Goal: Task Accomplishment & Management: Complete application form

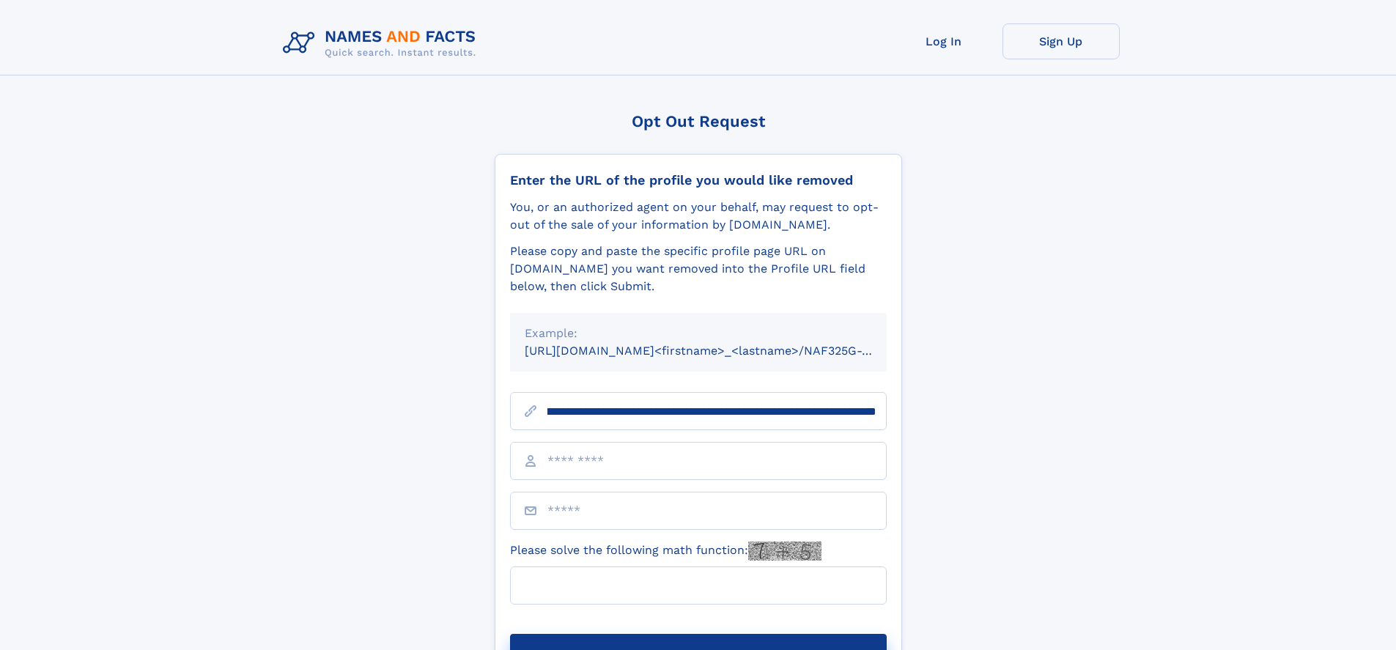
scroll to position [0, 177]
type input "**********"
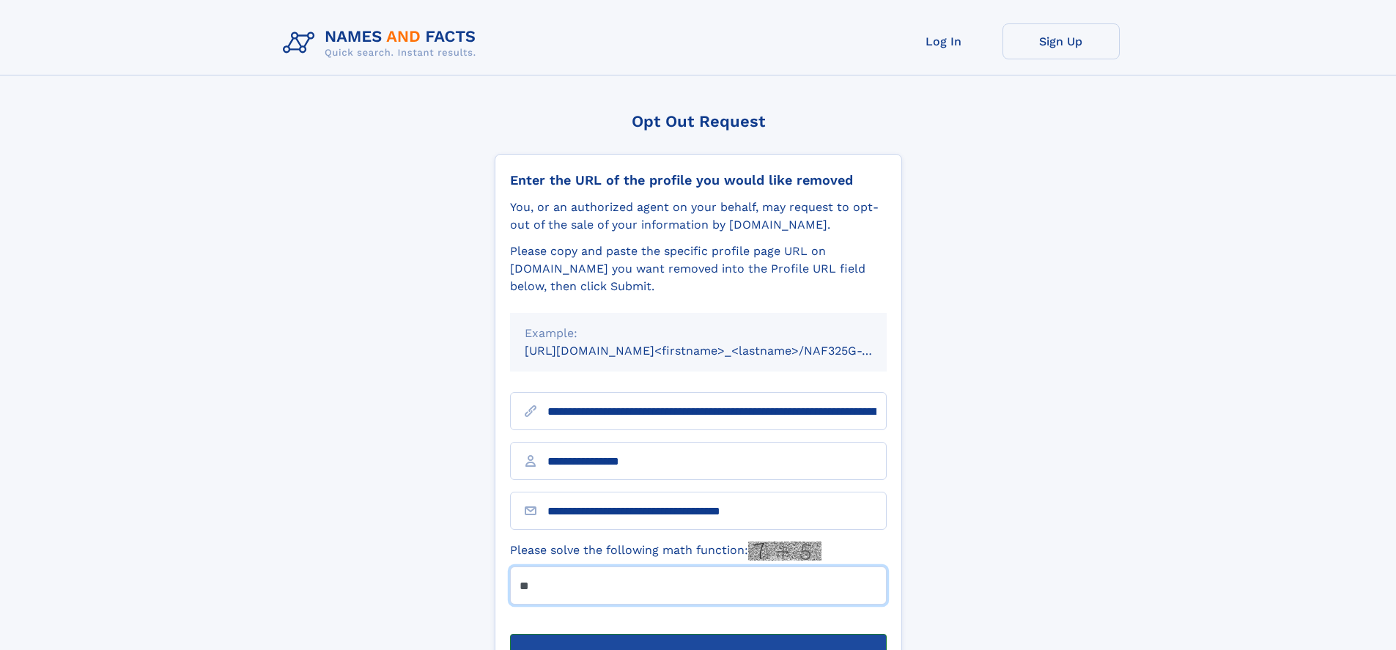
type input "**"
click at [698, 634] on button "Submit Opt Out Request" at bounding box center [698, 657] width 377 height 47
